Goal: Task Accomplishment & Management: Manage account settings

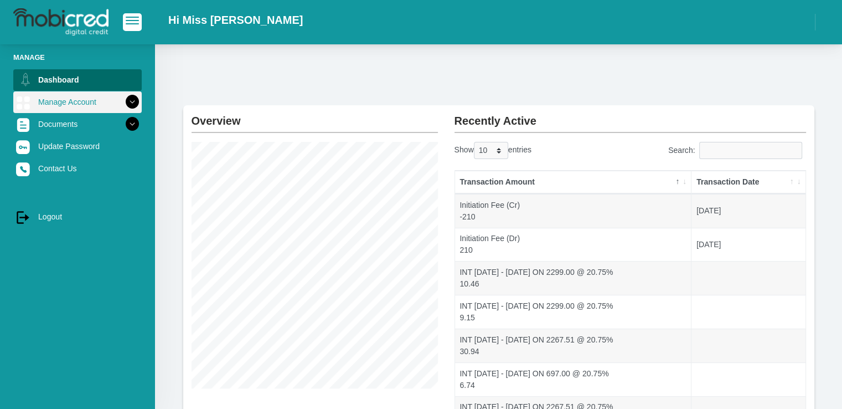
click at [129, 107] on icon at bounding box center [132, 101] width 19 height 19
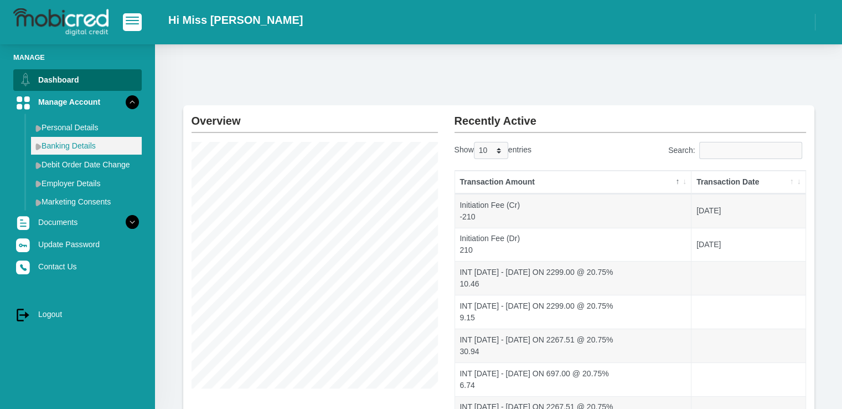
click at [108, 140] on link "Banking Details" at bounding box center [86, 146] width 111 height 18
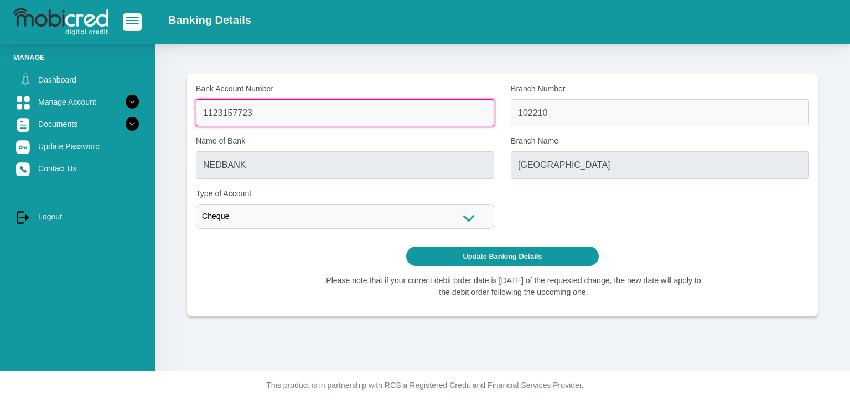
click at [374, 116] on input "1123157723" at bounding box center [345, 112] width 298 height 27
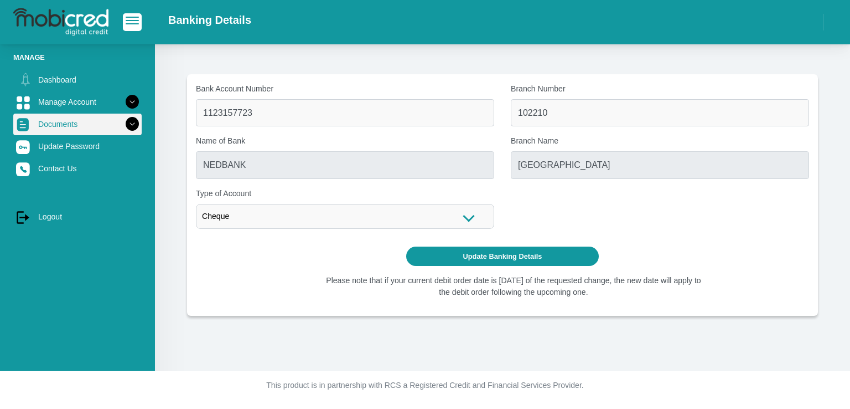
click at [125, 125] on icon at bounding box center [132, 124] width 19 height 19
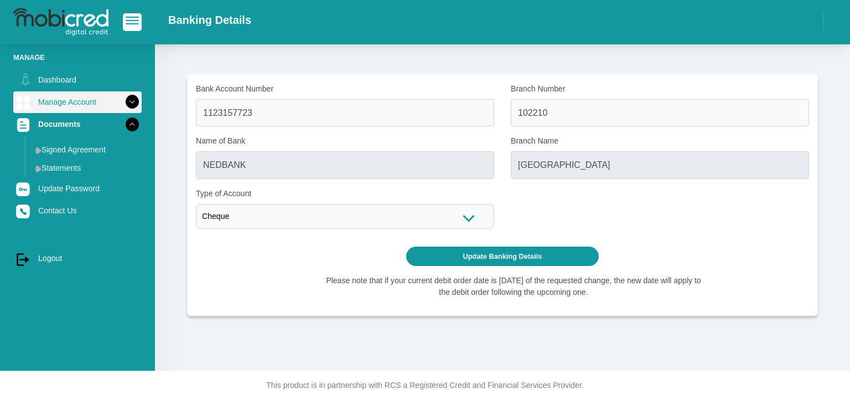
click at [127, 101] on icon at bounding box center [132, 101] width 19 height 19
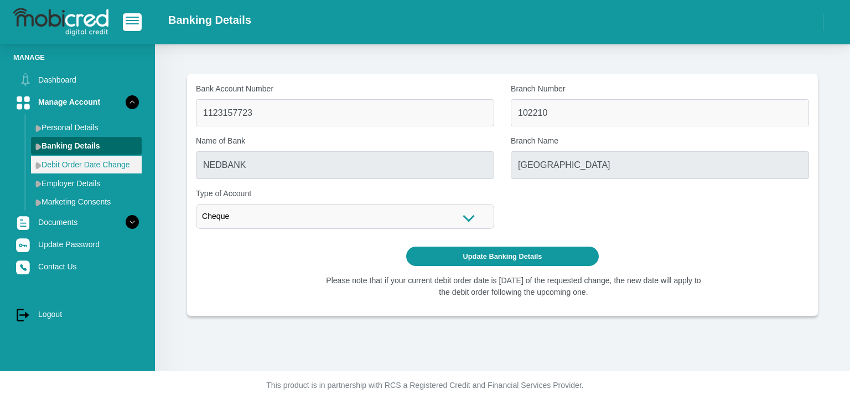
click at [119, 168] on link "Debit Order Date Change" at bounding box center [86, 165] width 111 height 18
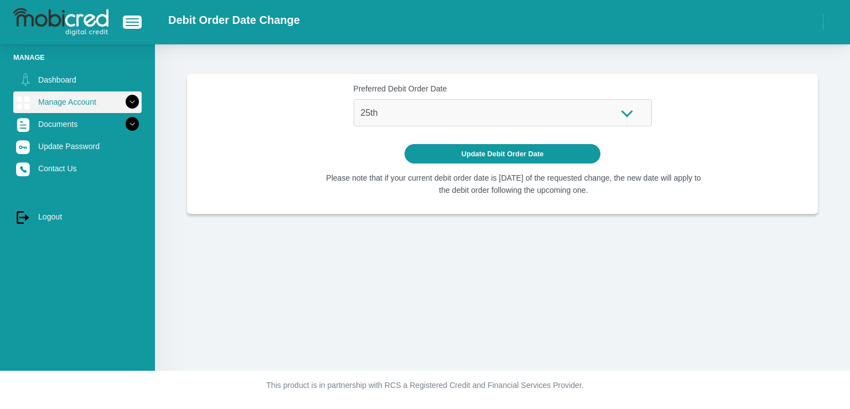
click at [124, 101] on icon at bounding box center [132, 101] width 19 height 19
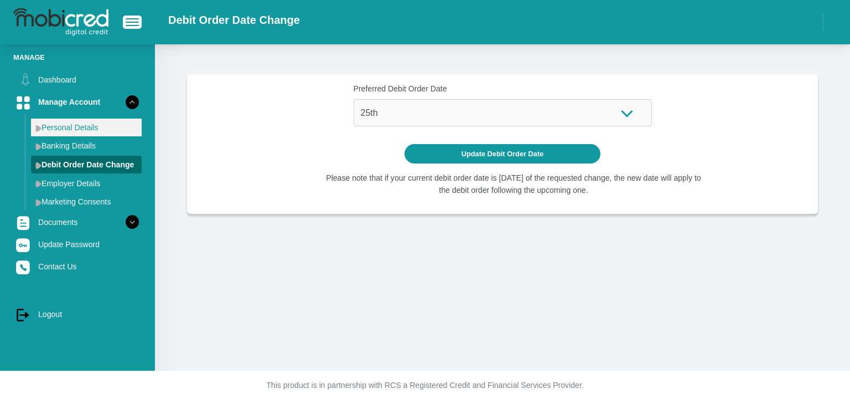
click at [101, 130] on link "Personal Details" at bounding box center [86, 127] width 111 height 18
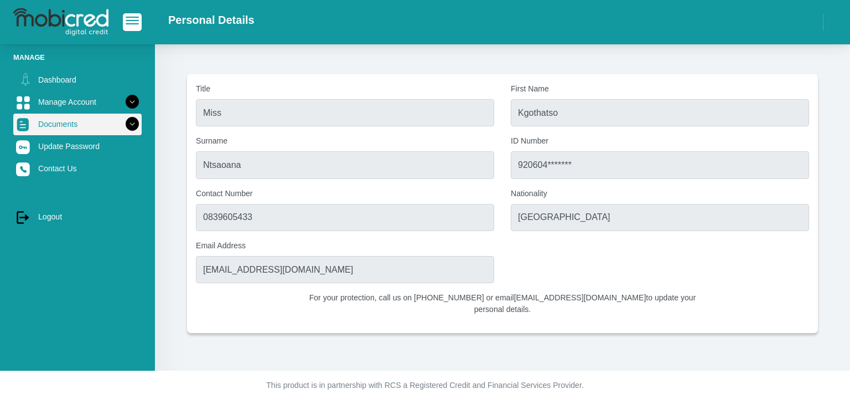
click at [111, 120] on link "Documents" at bounding box center [77, 123] width 128 height 21
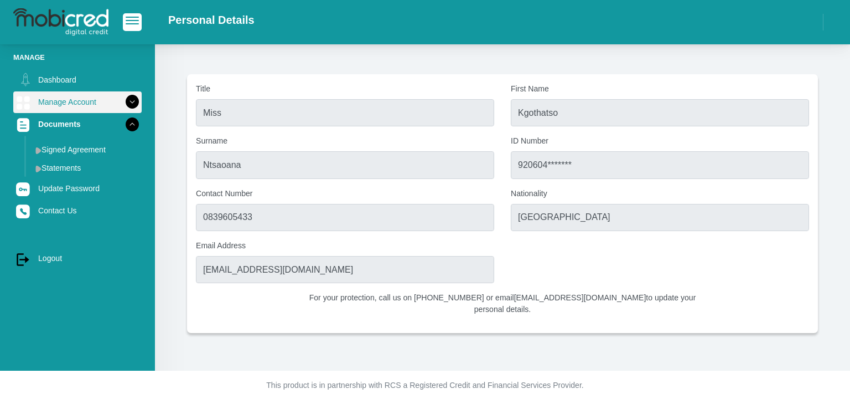
click at [127, 96] on icon at bounding box center [132, 101] width 19 height 19
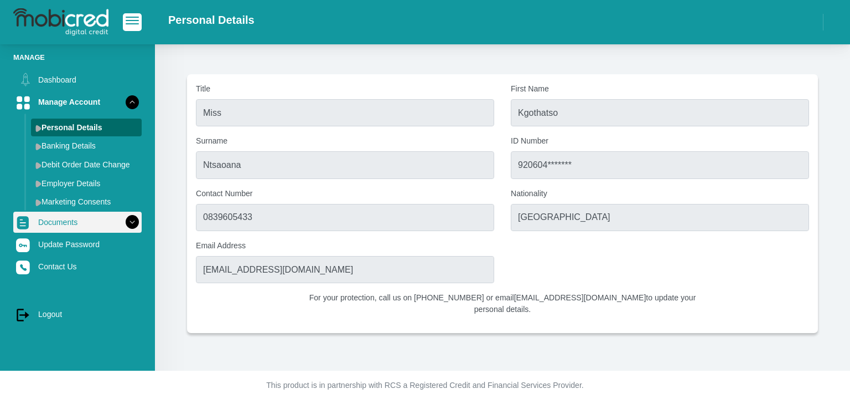
click at [80, 225] on link "Documents" at bounding box center [77, 221] width 128 height 21
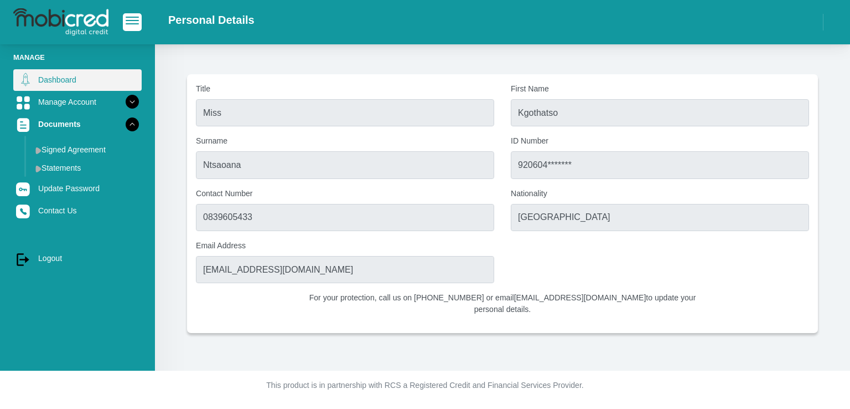
click at [63, 89] on link "Dashboard" at bounding box center [77, 79] width 128 height 21
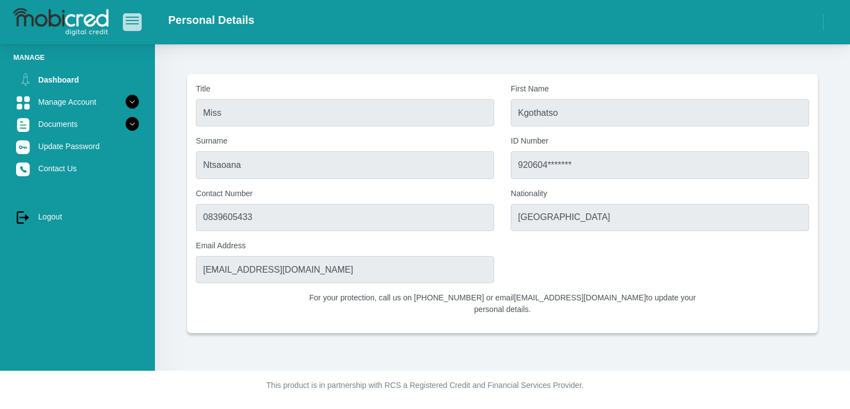
click at [130, 20] on span "button" at bounding box center [132, 21] width 13 height 8
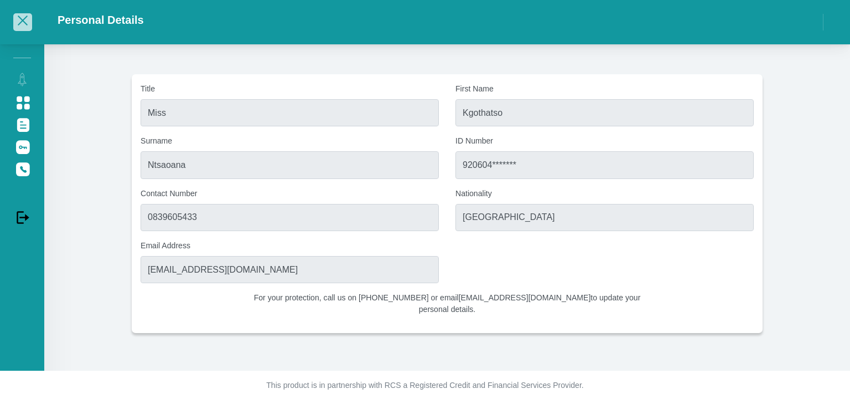
click at [25, 18] on span "button" at bounding box center [23, 20] width 10 height 10
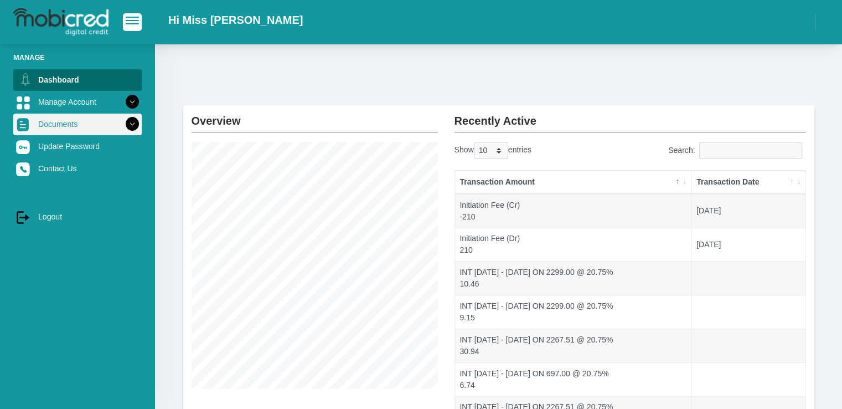
click at [127, 125] on icon at bounding box center [132, 124] width 19 height 19
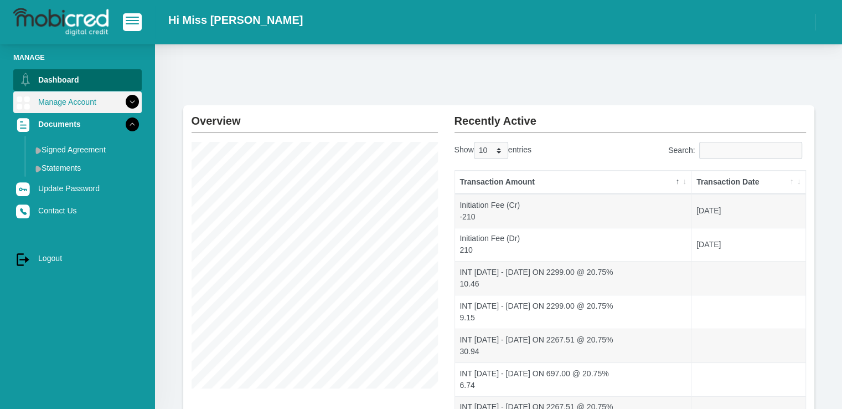
click at [128, 100] on icon at bounding box center [132, 101] width 19 height 19
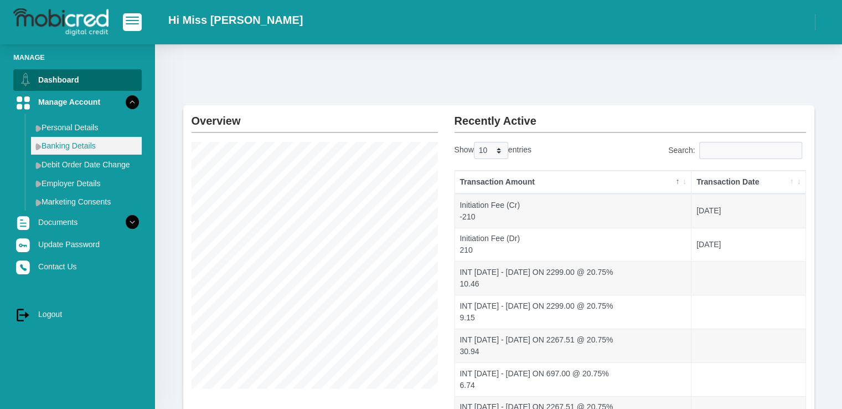
click at [108, 145] on link "Banking Details" at bounding box center [86, 146] width 111 height 18
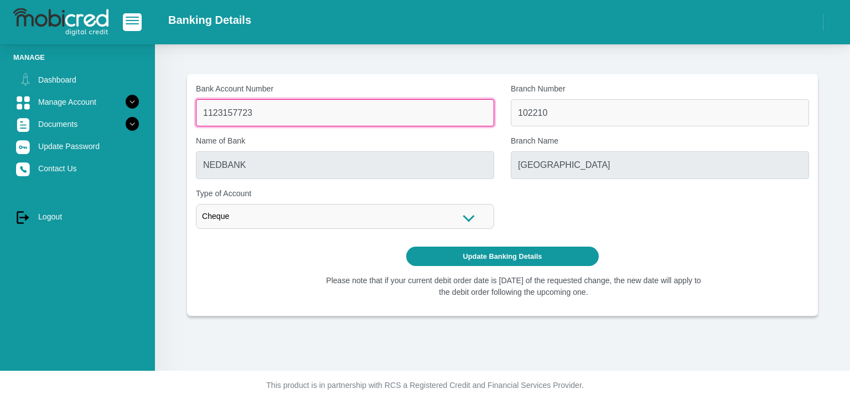
click at [287, 112] on input "1123157723" at bounding box center [345, 112] width 298 height 27
drag, startPoint x: 287, startPoint y: 112, endPoint x: 278, endPoint y: 116, distance: 9.7
click at [278, 116] on input "1123157723" at bounding box center [345, 112] width 298 height 27
